Goal: Task Accomplishment & Management: Manage account settings

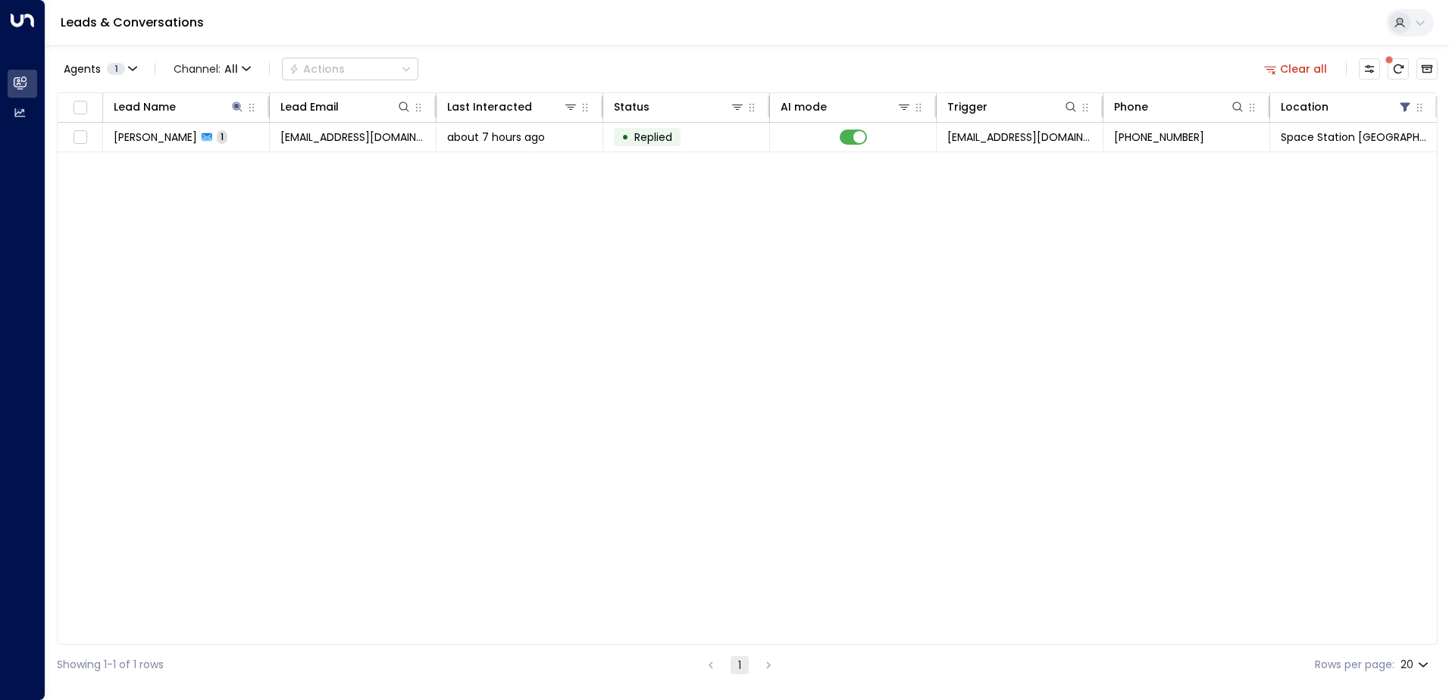
click at [238, 107] on icon at bounding box center [237, 107] width 10 height 10
click at [335, 158] on icon "button" at bounding box center [332, 162] width 10 height 10
click at [291, 164] on input "text" at bounding box center [237, 162] width 209 height 28
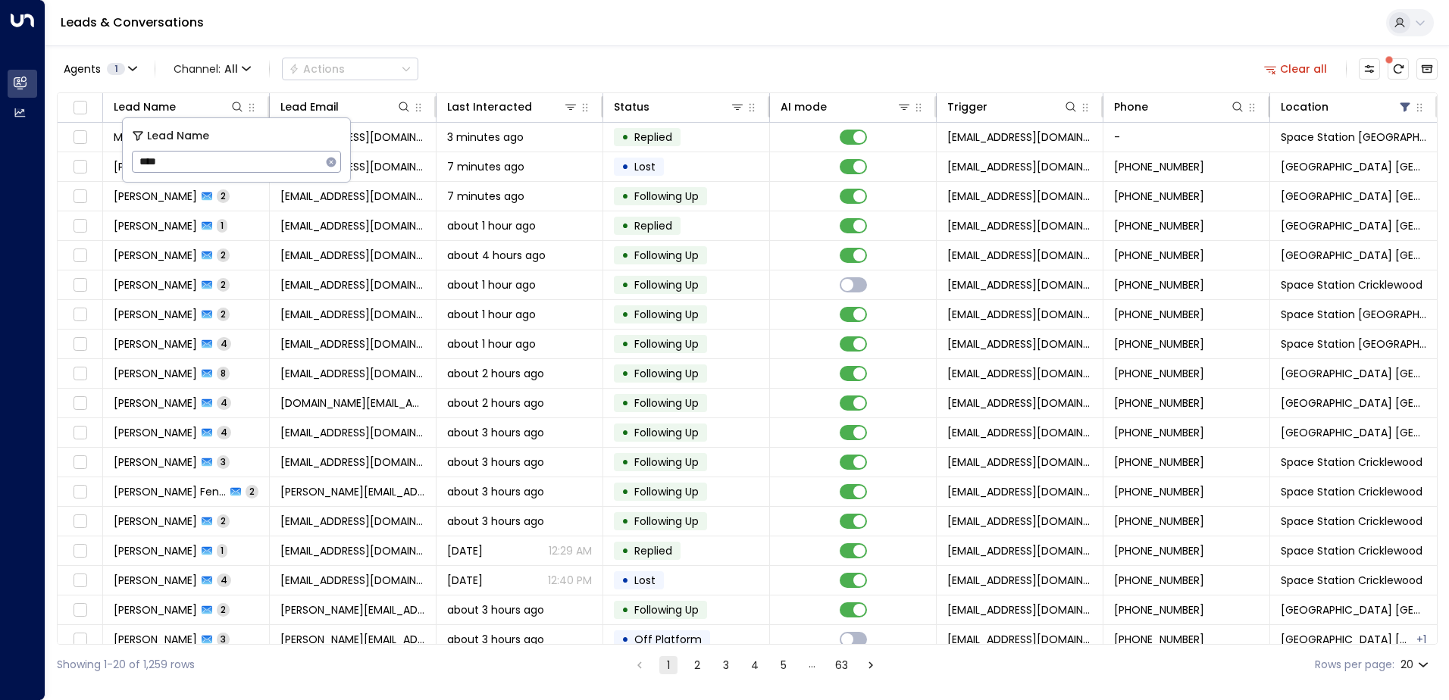
type input "*****"
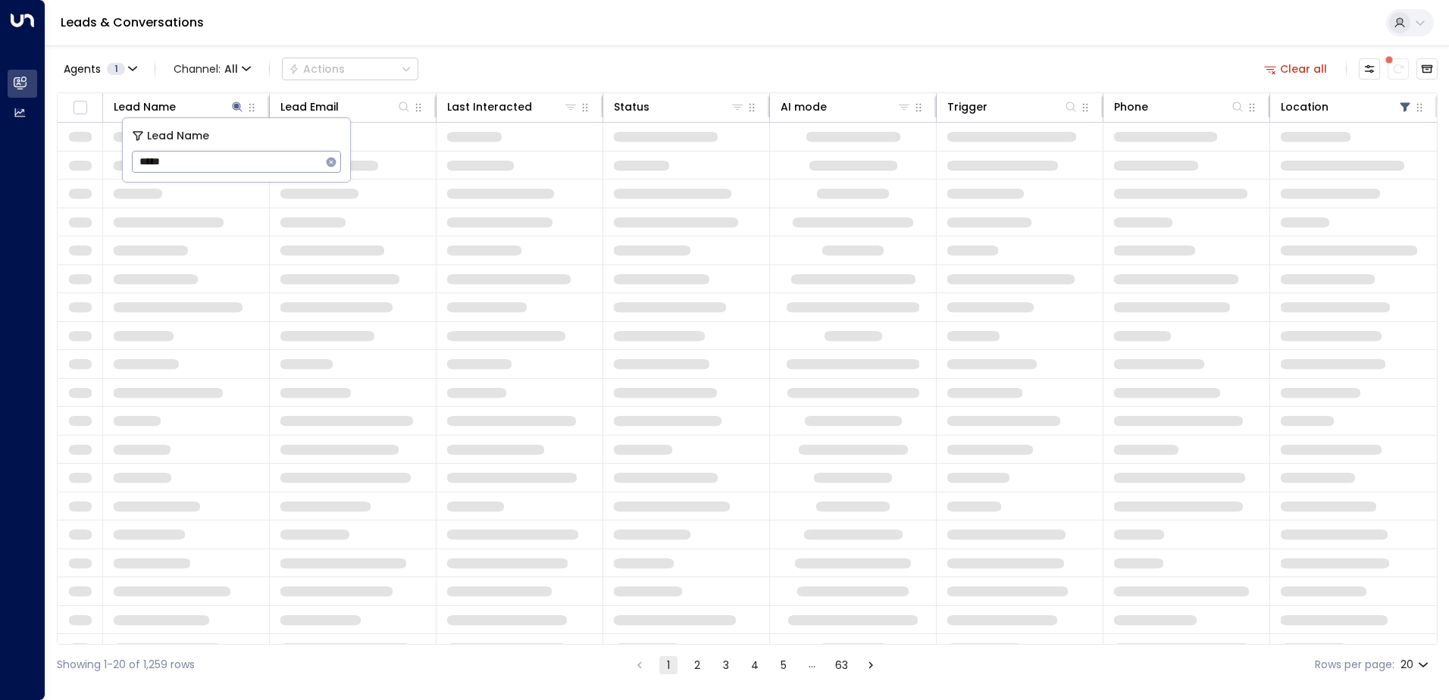
click at [685, 34] on div "Leads & Conversations" at bounding box center [746, 23] width 1403 height 46
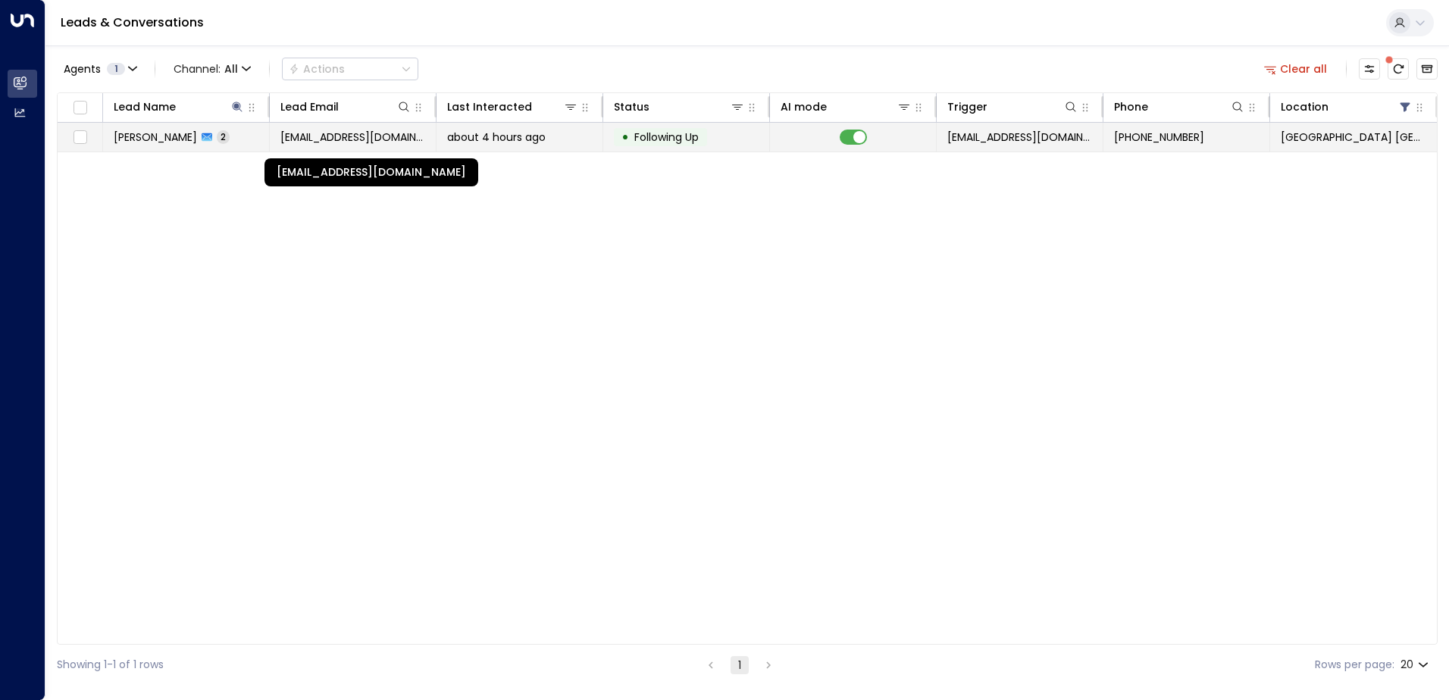
click at [297, 136] on span "[EMAIL_ADDRESS][DOMAIN_NAME]" at bounding box center [352, 137] width 145 height 15
